Goal: Task Accomplishment & Management: Complete application form

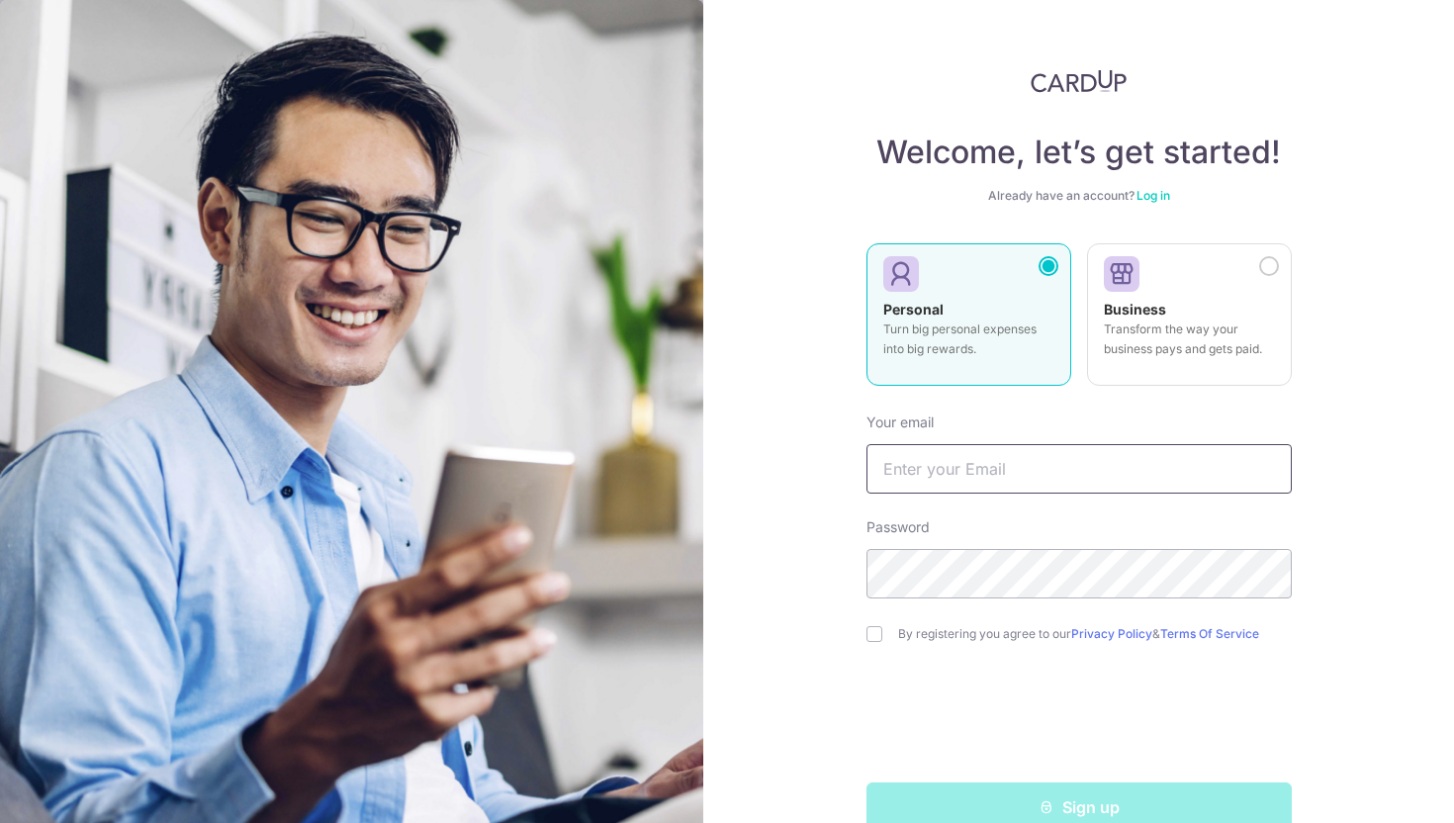
click at [1006, 463] on input "text" at bounding box center [1079, 468] width 425 height 49
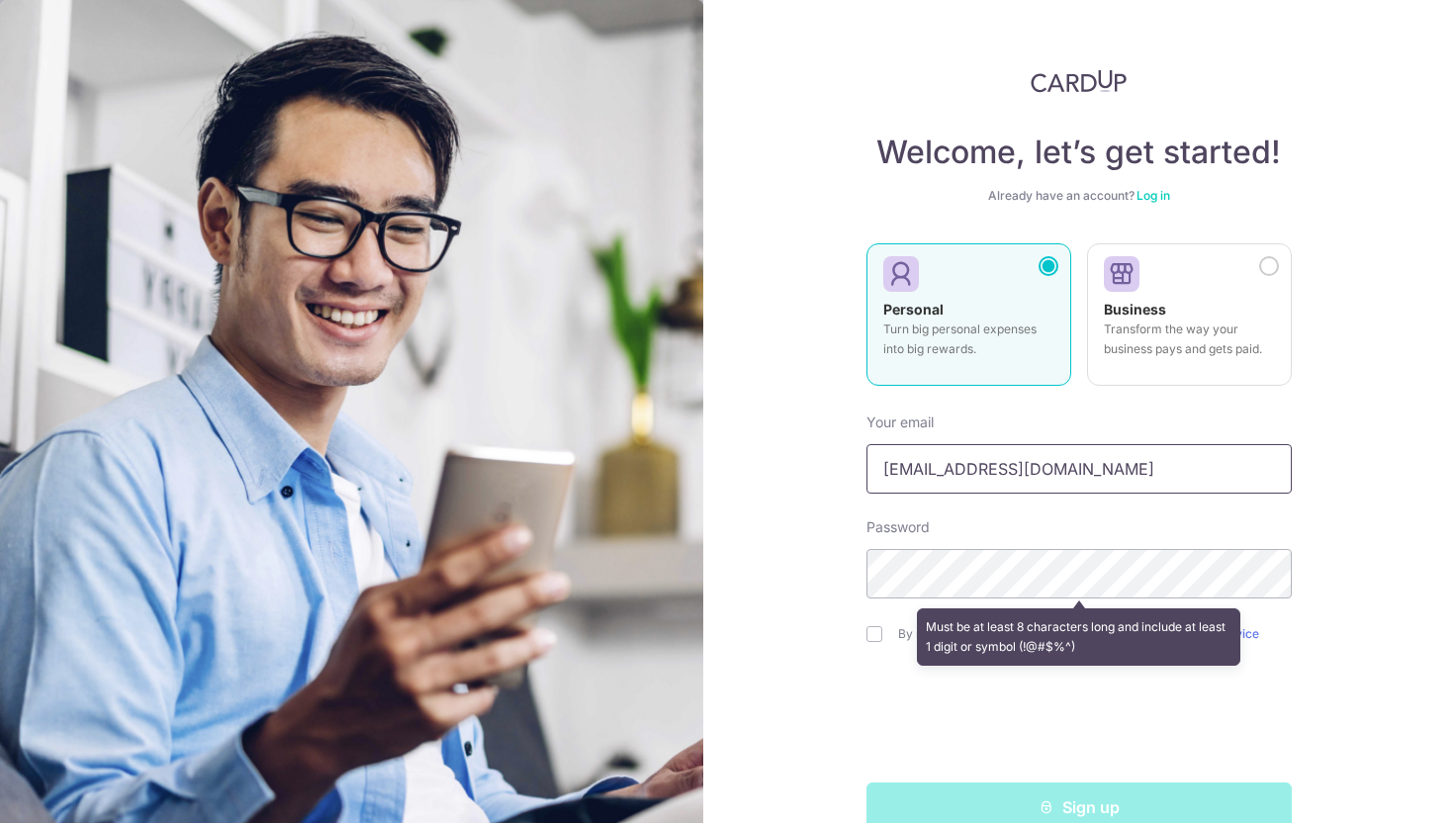
click at [946, 479] on input "[EMAIL_ADDRESS][DOMAIN_NAME]" at bounding box center [1079, 468] width 425 height 49
click at [932, 469] on input "[EMAIL_ADDRESS][DOMAIN_NAME]" at bounding box center [1079, 468] width 425 height 49
type input "[EMAIL_ADDRESS][DOMAIN_NAME]"
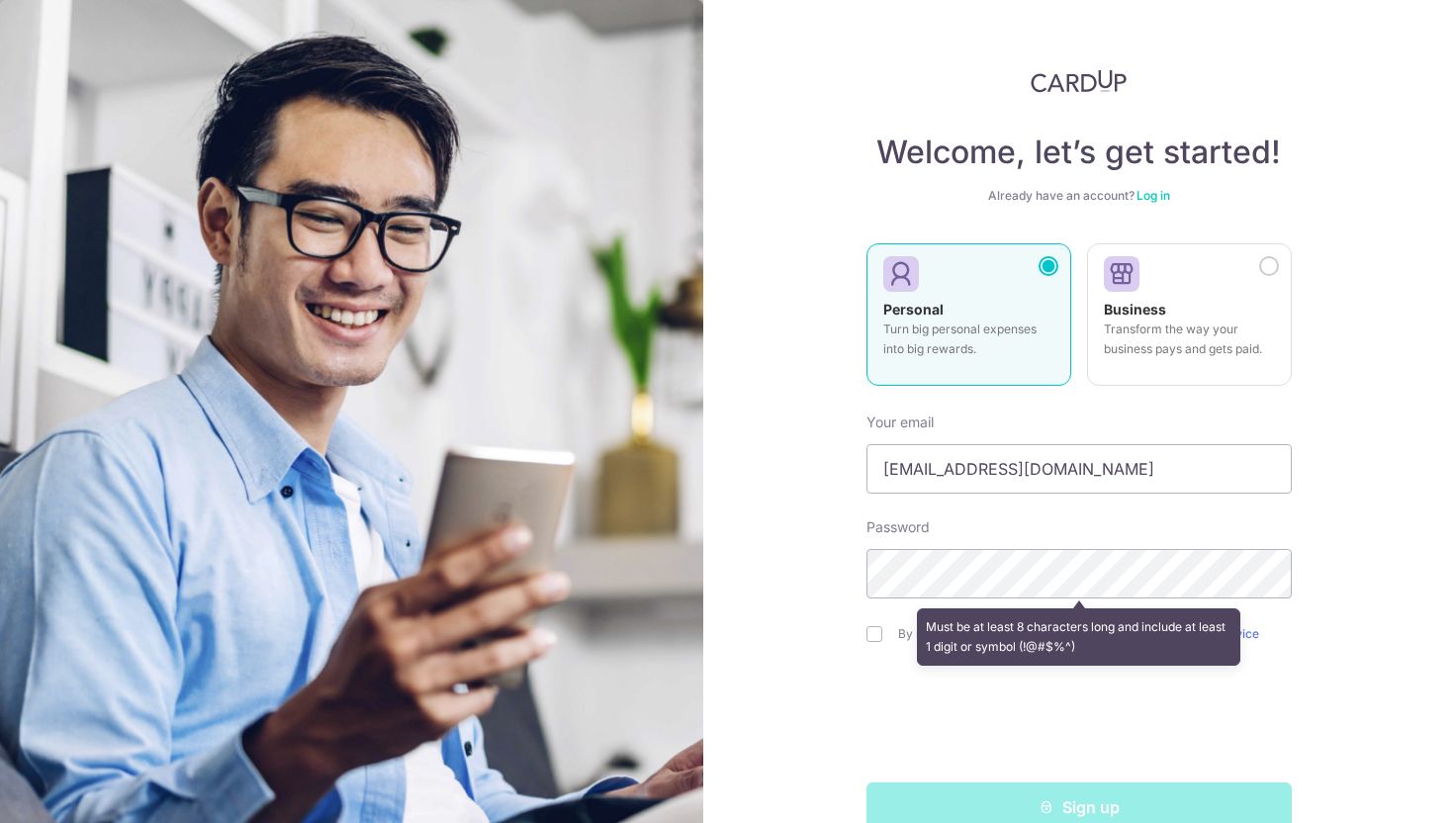
click at [812, 636] on div "Welcome, let’s get started! Already have an account? Log in Personal Turn big p…" at bounding box center [1078, 411] width 751 height 823
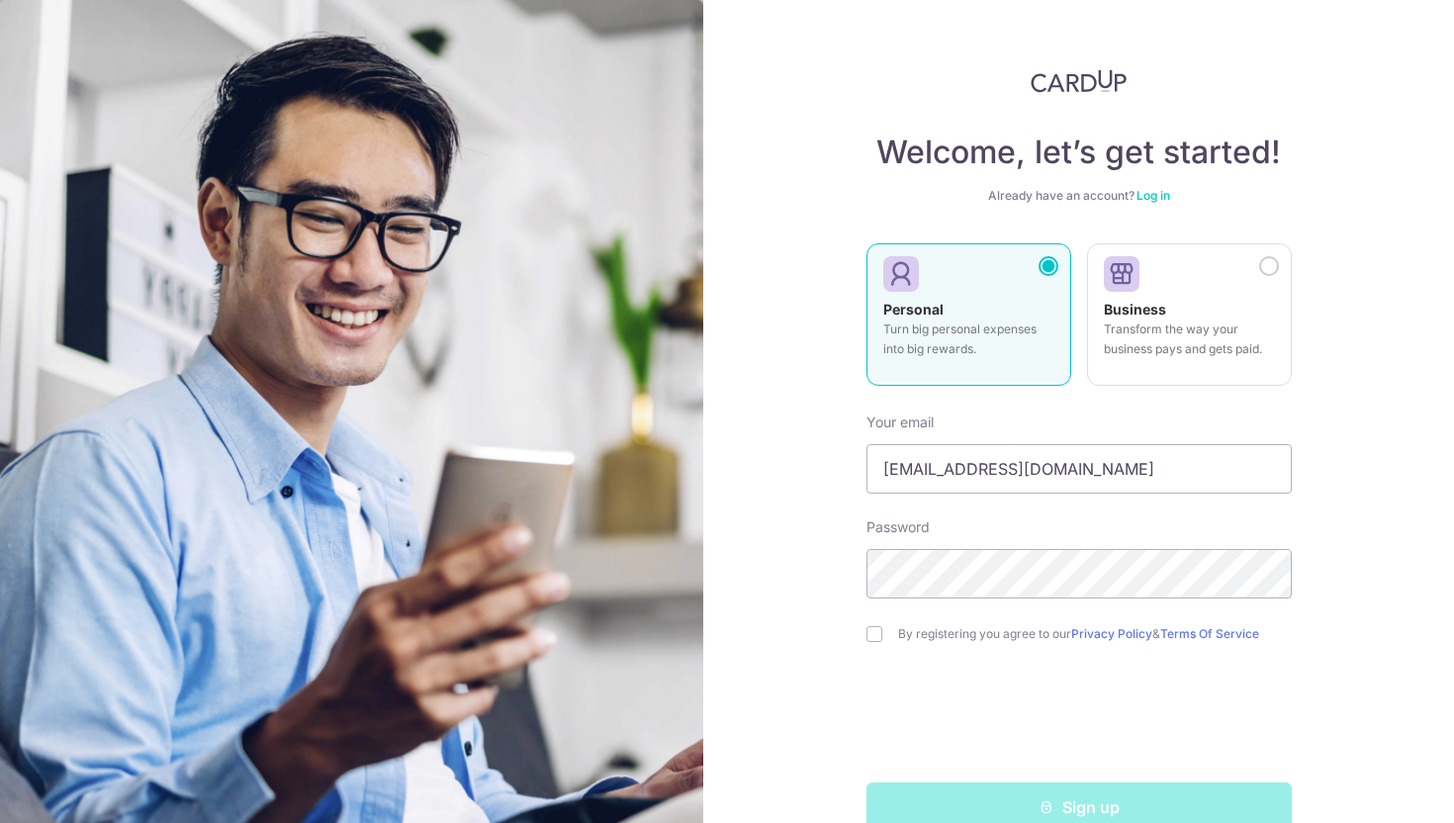
click at [885, 627] on div "By registering you agree to our Privacy Policy & Terms Of Service" at bounding box center [1079, 634] width 425 height 24
click at [878, 629] on input "checkbox" at bounding box center [875, 634] width 16 height 16
checkbox input "true"
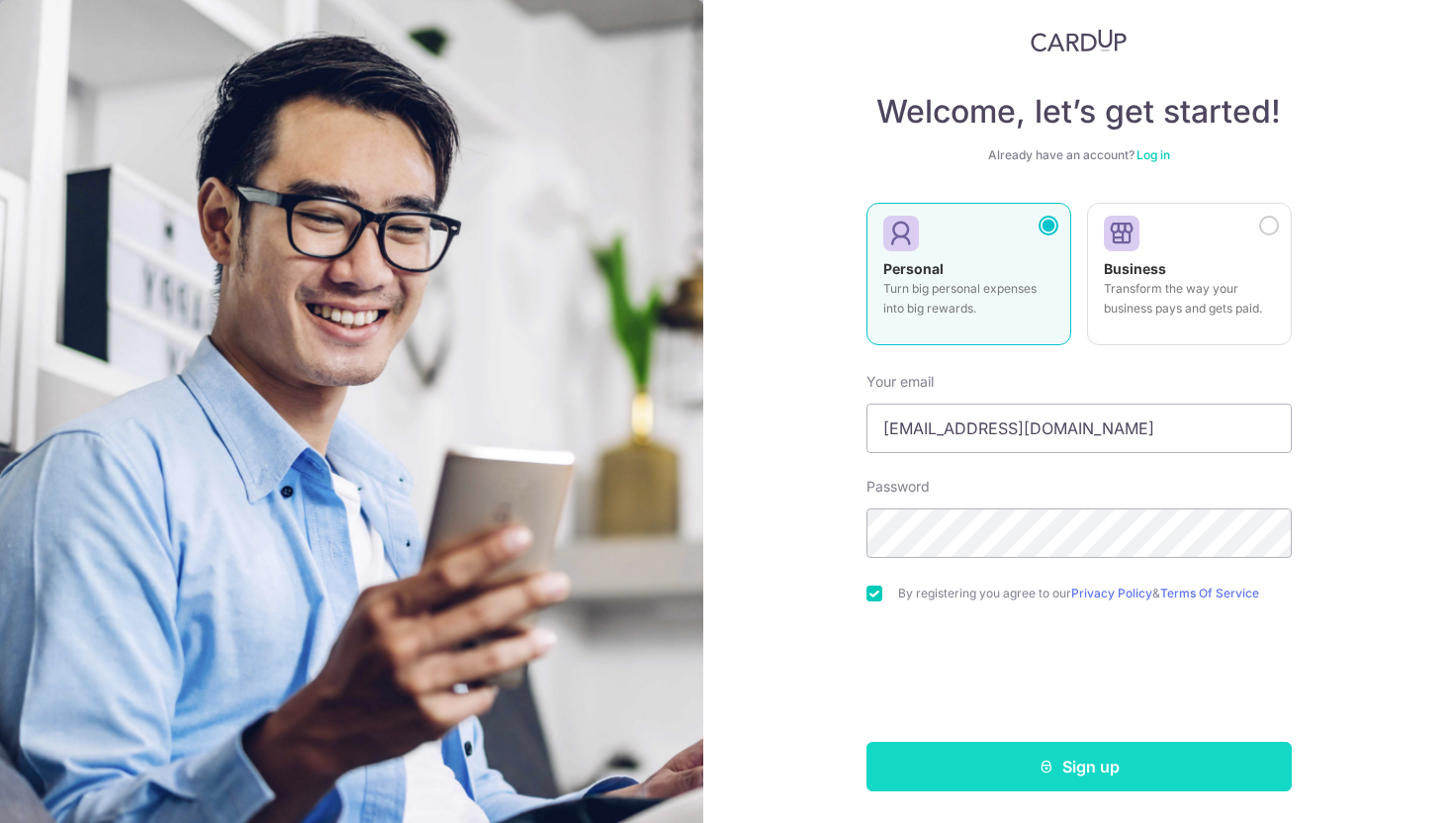
click at [980, 773] on button "Sign up" at bounding box center [1079, 766] width 425 height 49
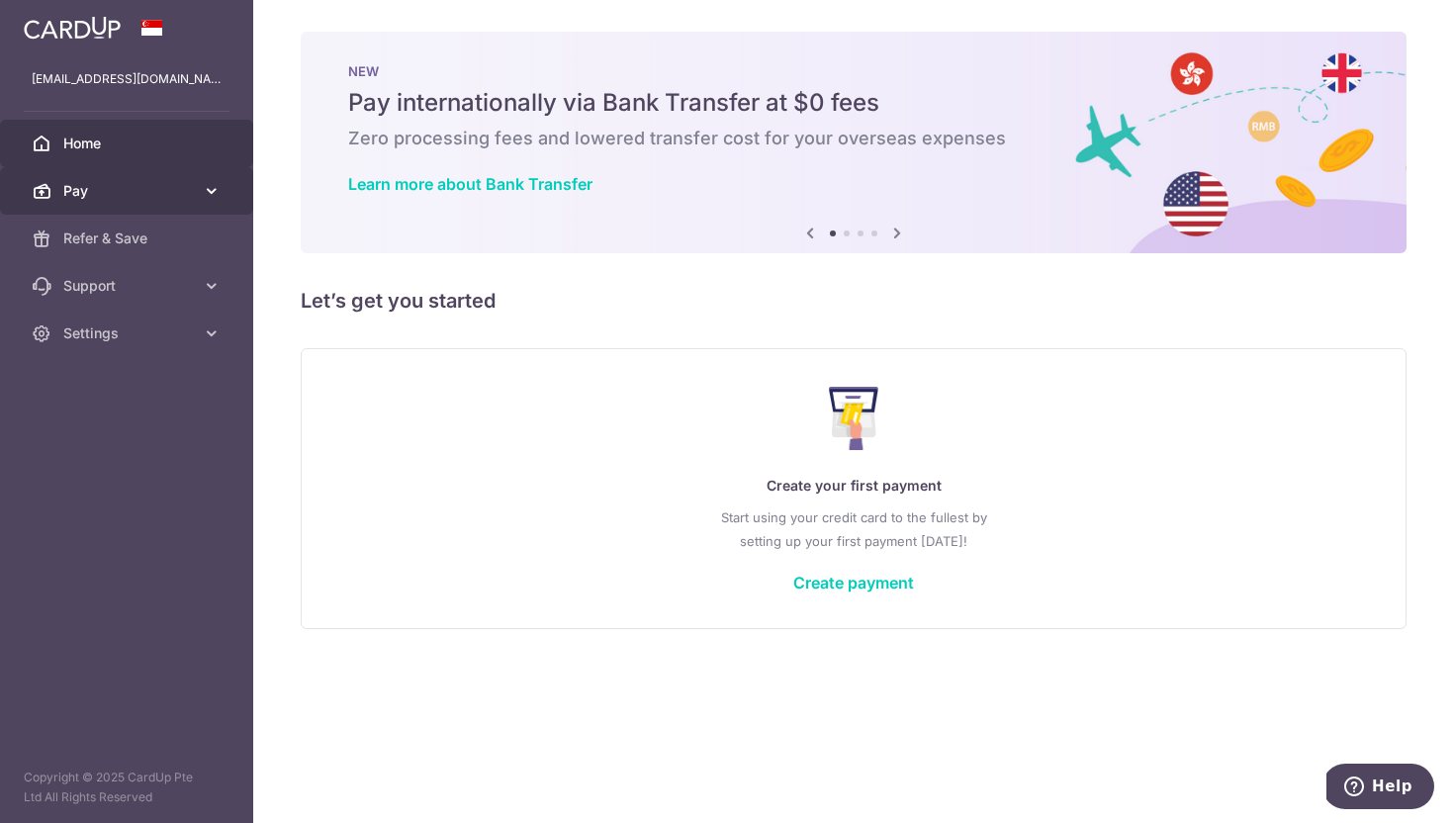
click at [98, 188] on span "Pay" at bounding box center [128, 191] width 131 height 20
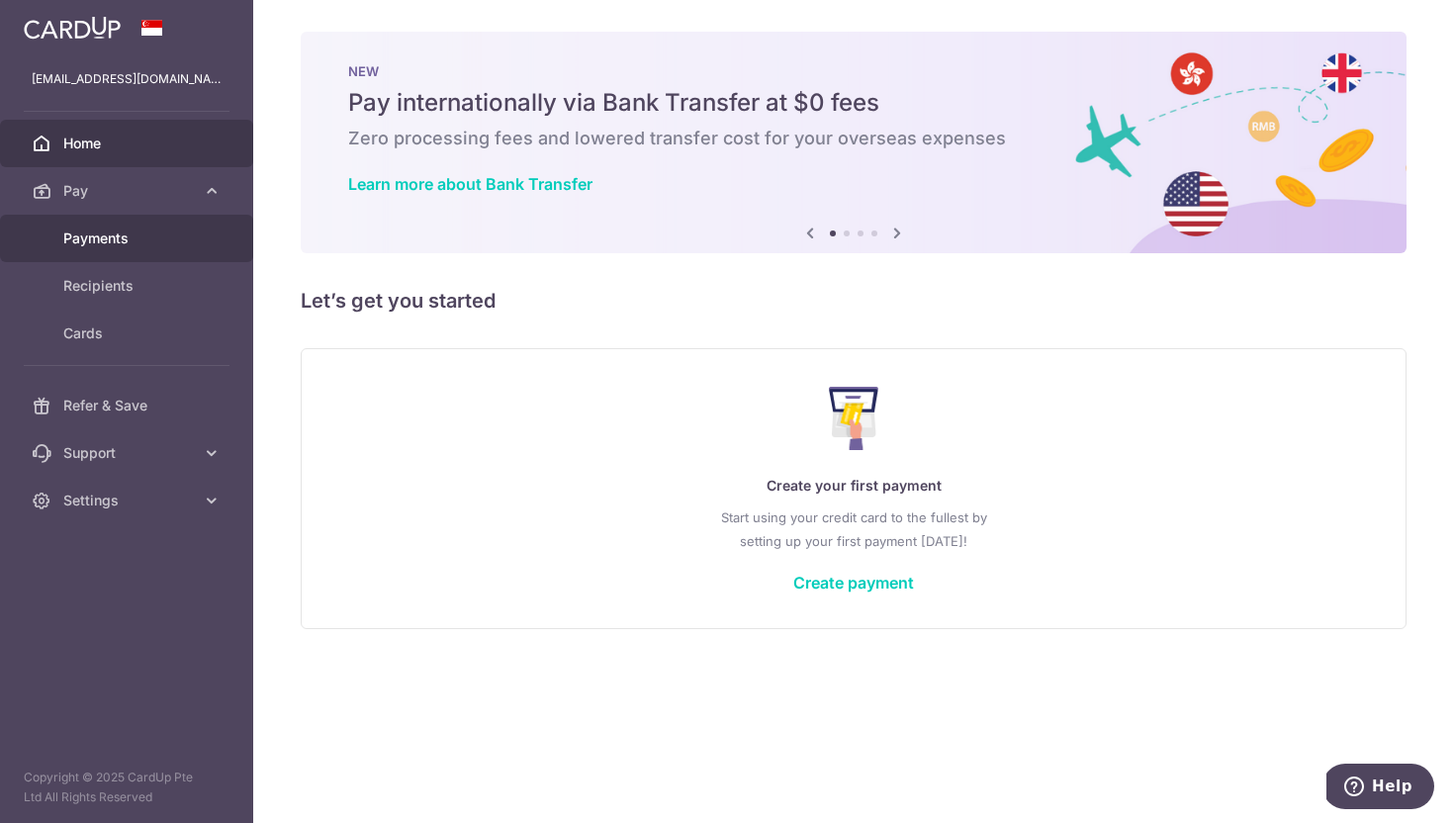
click at [89, 238] on span "Payments" at bounding box center [128, 239] width 131 height 20
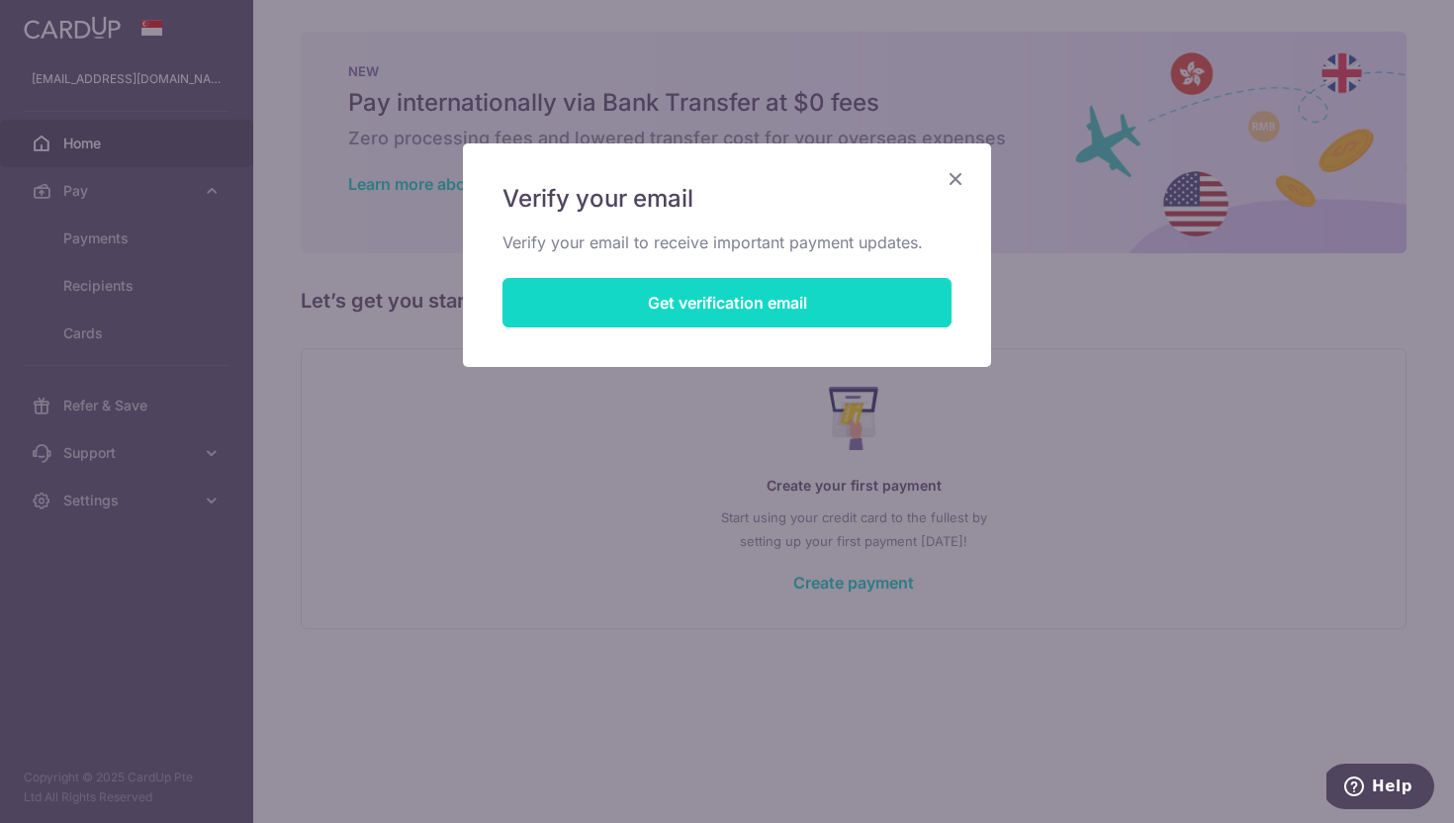
click at [760, 296] on button "Get verification email" at bounding box center [727, 302] width 449 height 49
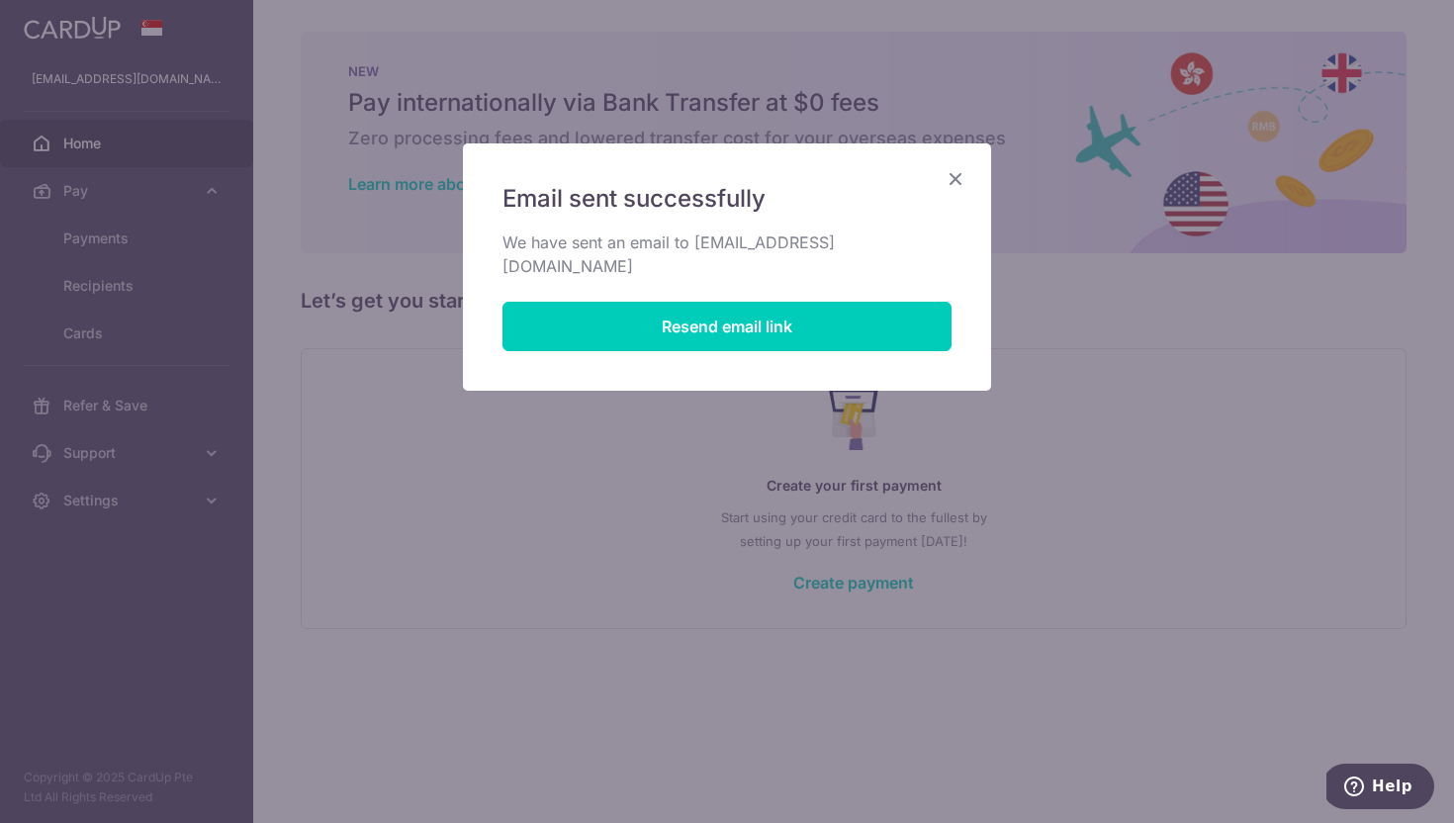
click at [947, 185] on icon "Close" at bounding box center [956, 178] width 24 height 25
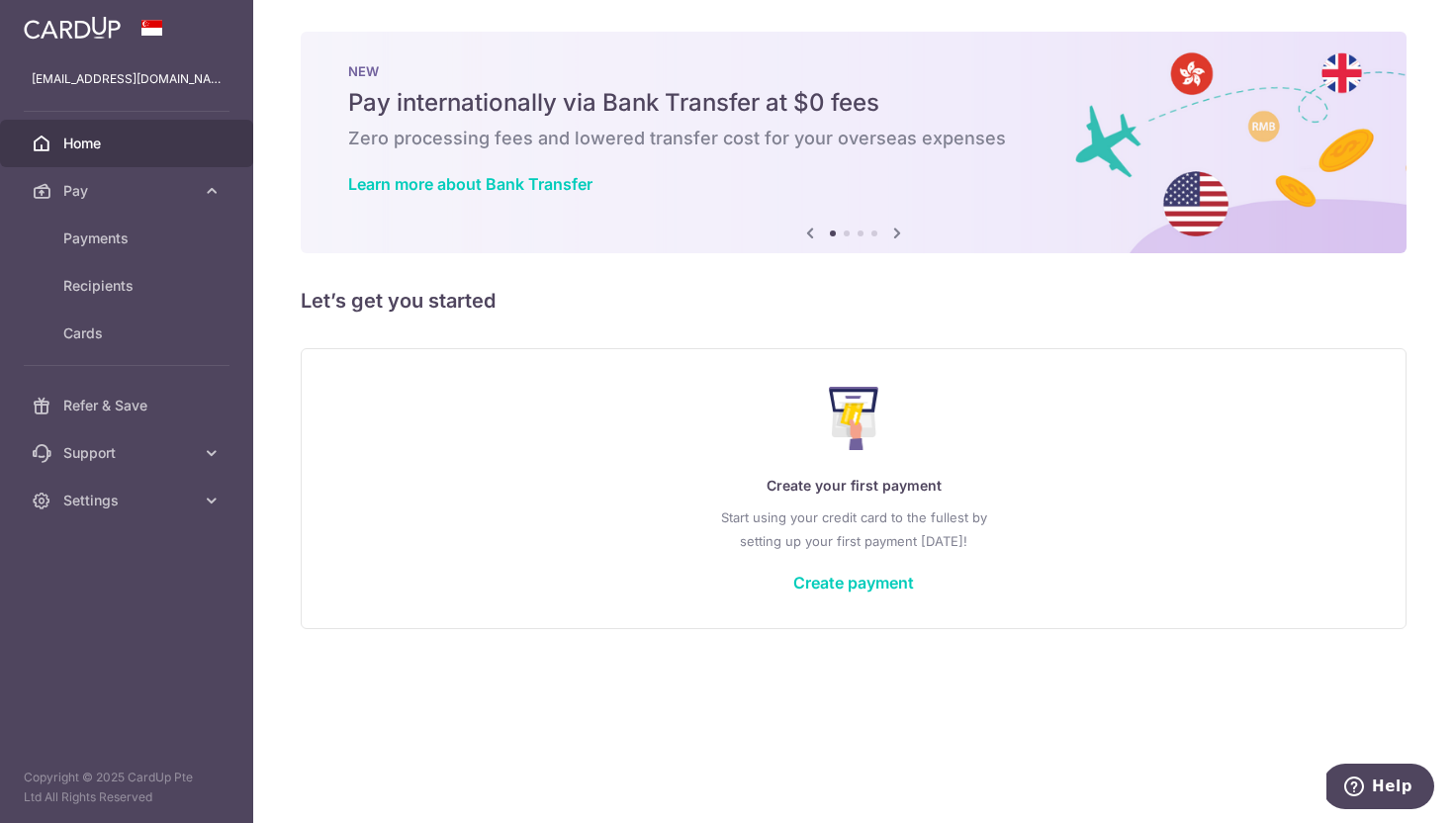
click at [947, 185] on div "Learn more about Bank Transfer" at bounding box center [853, 184] width 1011 height 20
